Goal: Information Seeking & Learning: Learn about a topic

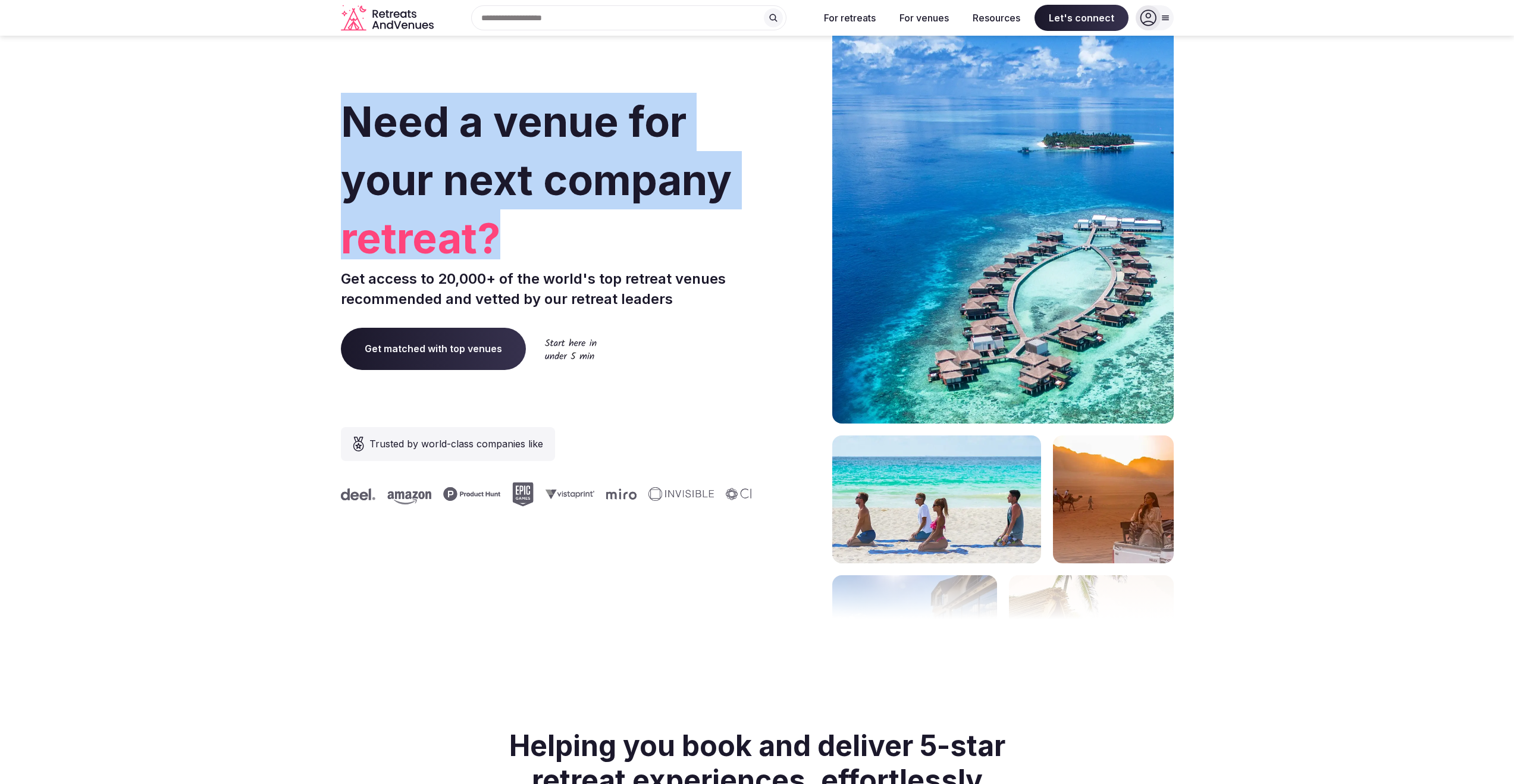
drag, startPoint x: 338, startPoint y: 115, endPoint x: 590, endPoint y: 253, distance: 287.3
click at [590, 254] on section "Need a venue for your next company retreat? Get access to 20,000+ of the world'…" at bounding box center [757, 356] width 1514 height 716
drag, startPoint x: 568, startPoint y: 245, endPoint x: 306, endPoint y: 86, distance: 306.5
click at [306, 86] on section "Need a venue for your next company offsite? Get access to 20,000+ of the world'…" at bounding box center [757, 356] width 1514 height 716
click at [307, 90] on section "Need a venue for your next company offsite? Get access to 20,000+ of the world'…" at bounding box center [757, 356] width 1514 height 716
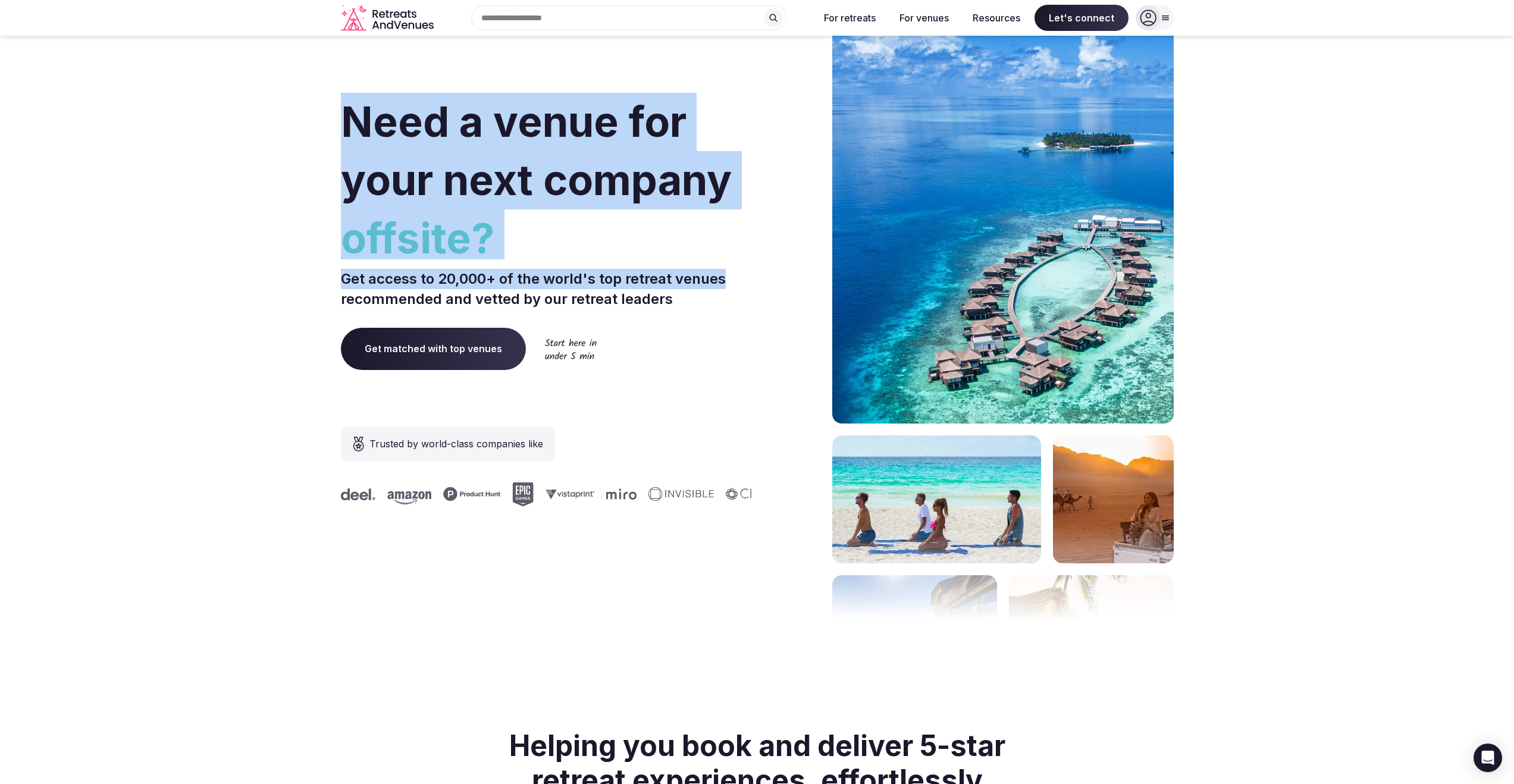
drag, startPoint x: 354, startPoint y: 138, endPoint x: 742, endPoint y: 285, distance: 414.9
click at [742, 285] on section "Need a venue for your next company offsite? Get access to 20,000+ of the world'…" at bounding box center [757, 356] width 1514 height 716
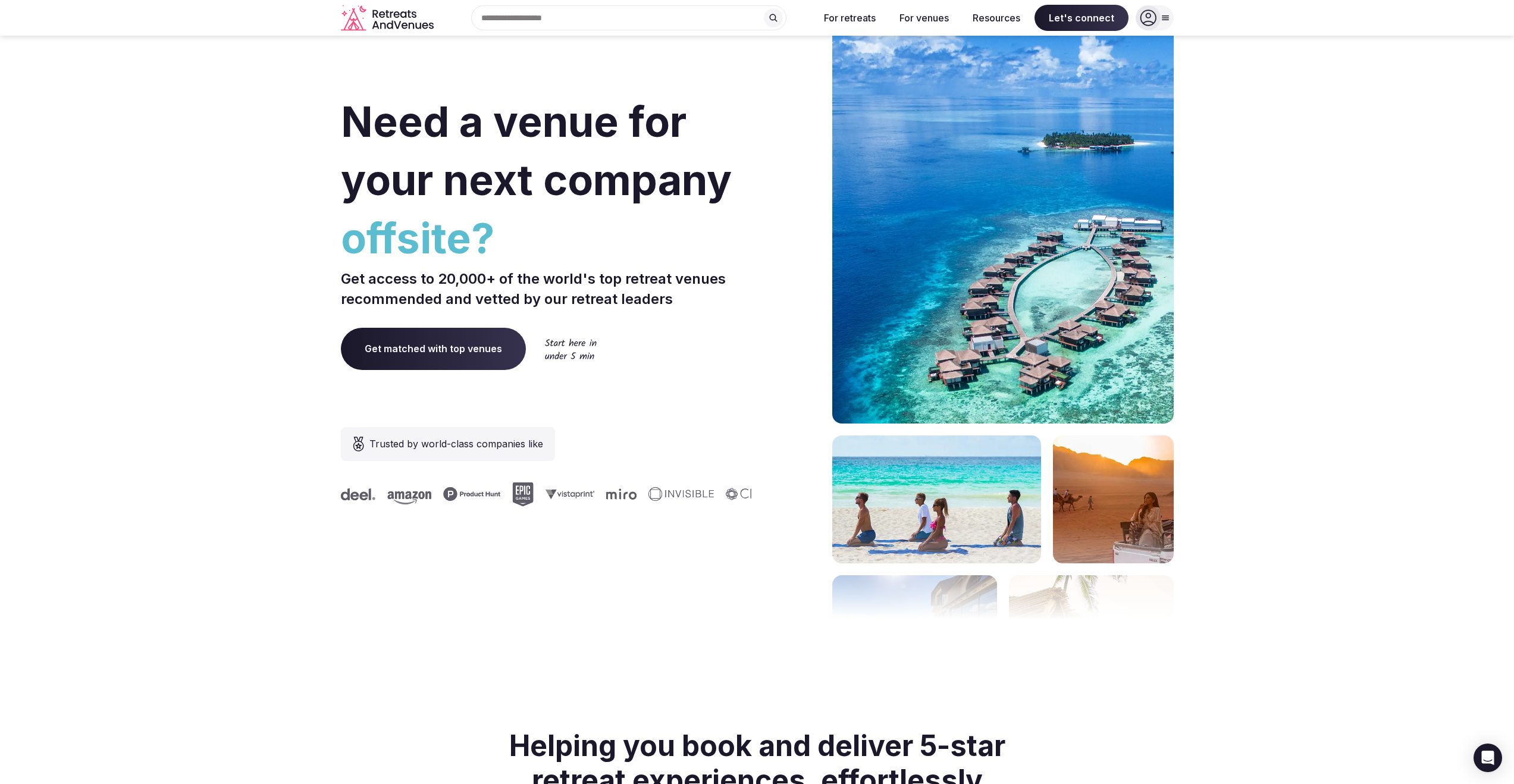
click at [747, 301] on p "Get access to 20,000+ of the world's top retreat venues recommended and vetted …" at bounding box center [547, 288] width 412 height 40
click at [745, 305] on p "Get access to 20,000+ of the world's top retreat venues recommended and vetted …" at bounding box center [547, 288] width 412 height 40
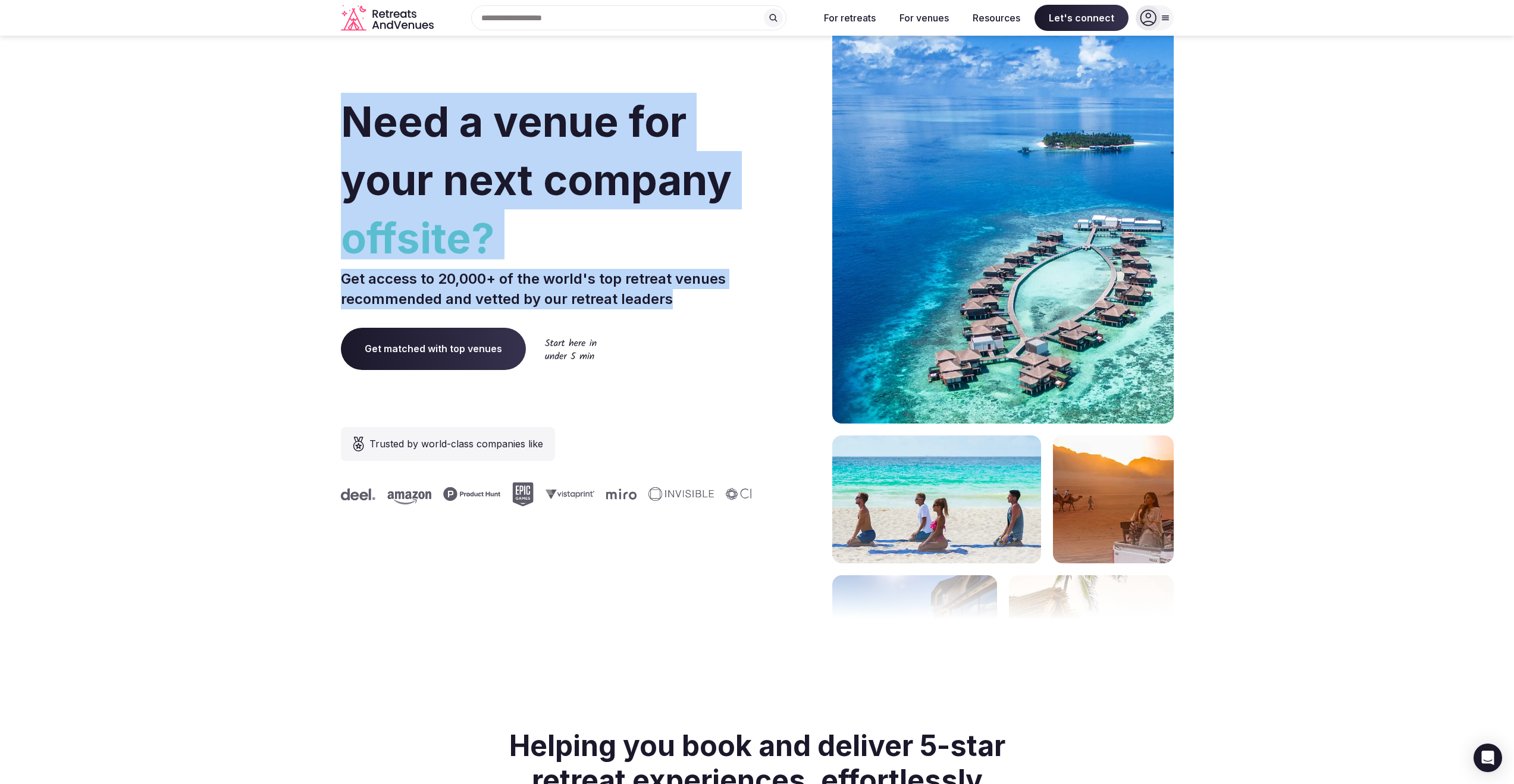
drag, startPoint x: 736, startPoint y: 305, endPoint x: 330, endPoint y: 131, distance: 441.7
click at [331, 131] on section "Need a venue for your next company offsite? Get access to 20,000+ of the world'…" at bounding box center [757, 356] width 1514 height 716
drag, startPoint x: 329, startPoint y: 131, endPoint x: 330, endPoint y: 85, distance: 46.0
click at [328, 129] on section "Need a venue for your next company offsite? Get access to 20,000+ of the world'…" at bounding box center [757, 356] width 1514 height 716
drag, startPoint x: 330, startPoint y: 85, endPoint x: 697, endPoint y: 308, distance: 429.4
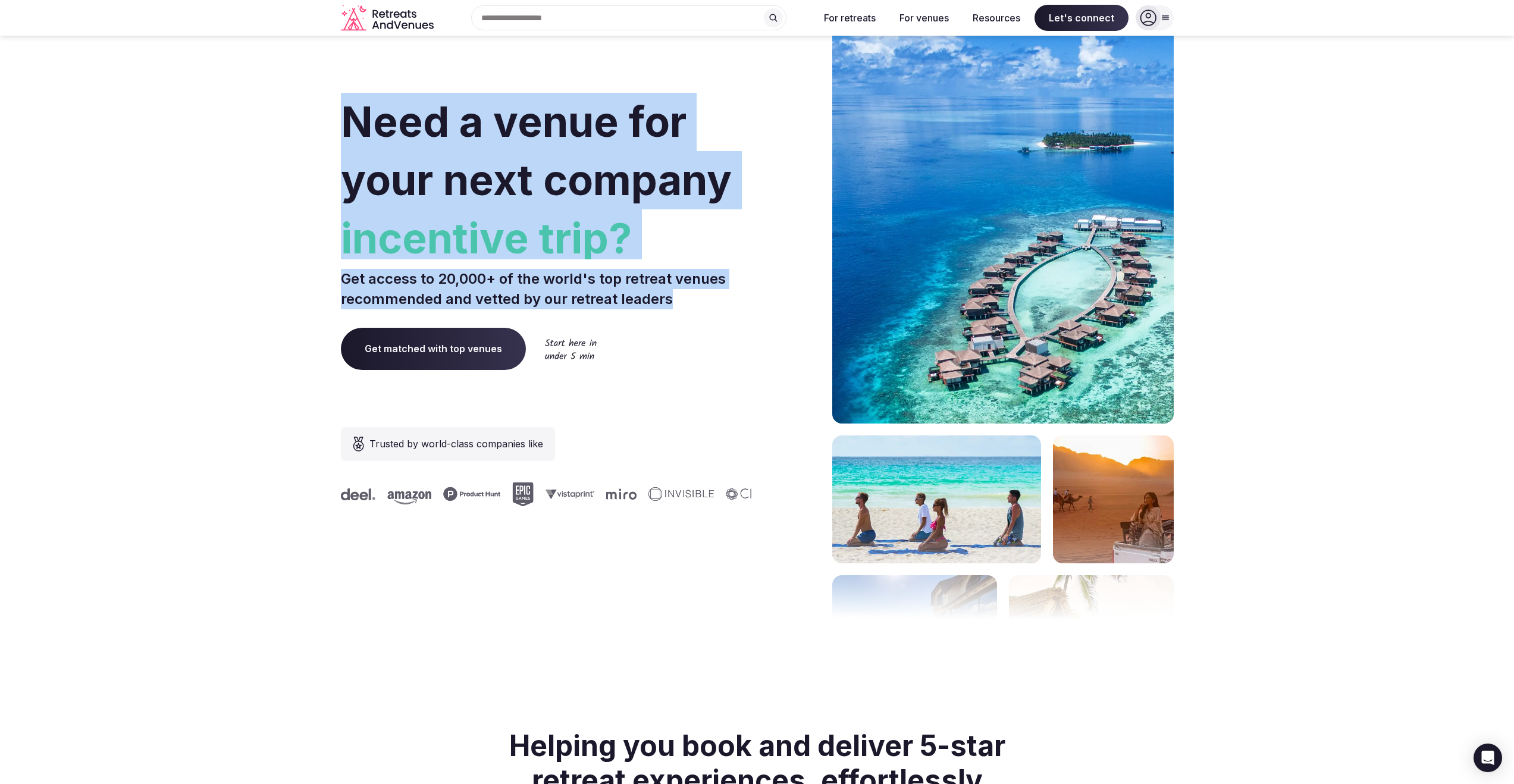
click at [690, 302] on section "Need a venue for your next company incentive trip? Get access to 20,000+ of the…" at bounding box center [757, 356] width 1514 height 716
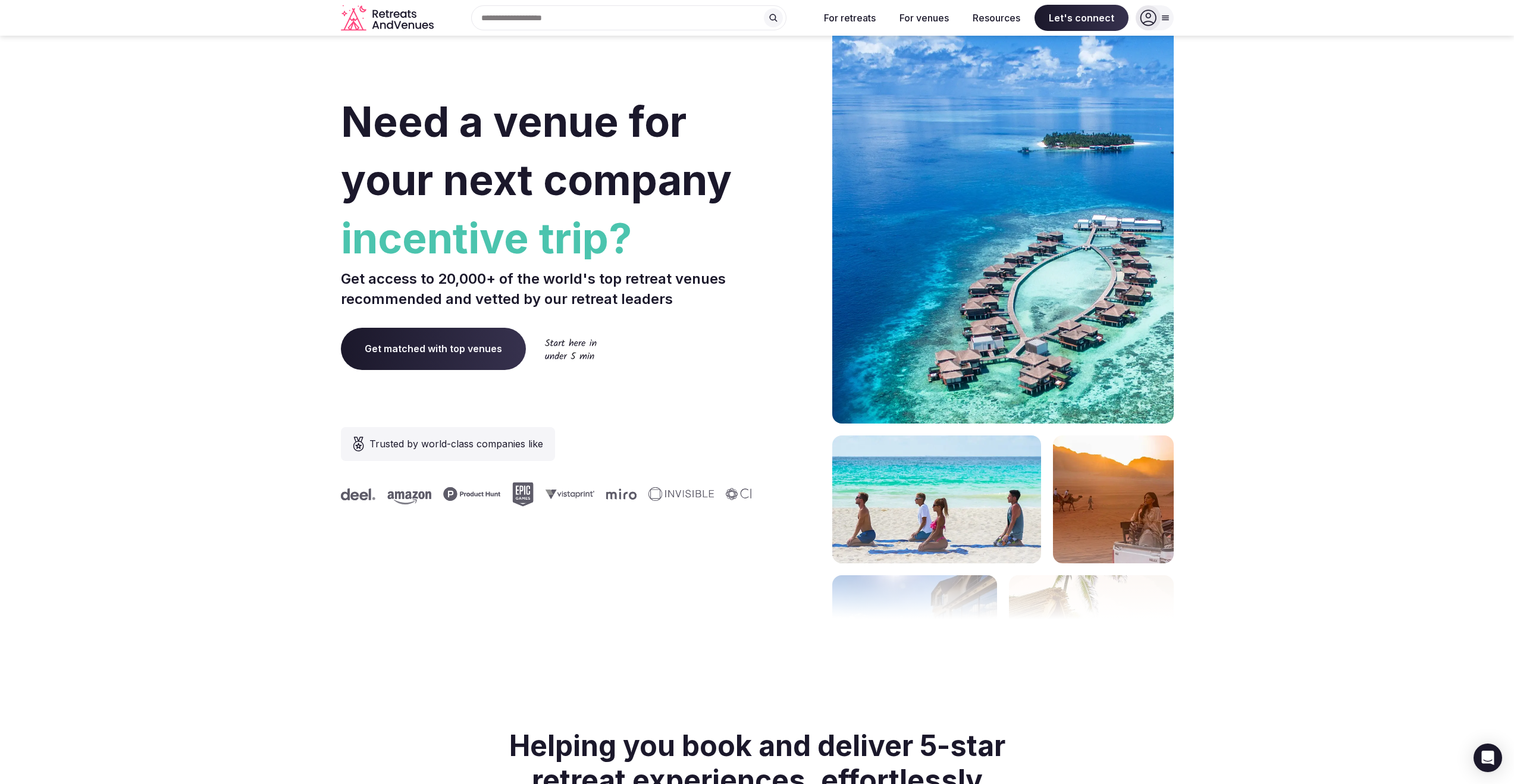
drag, startPoint x: 697, startPoint y: 315, endPoint x: 685, endPoint y: 308, distance: 13.9
click at [696, 316] on div "Need a venue for your next company incentive trip? Get access to 20,000+ of the…" at bounding box center [547, 356] width 412 height 716
